Goal: Navigation & Orientation: Find specific page/section

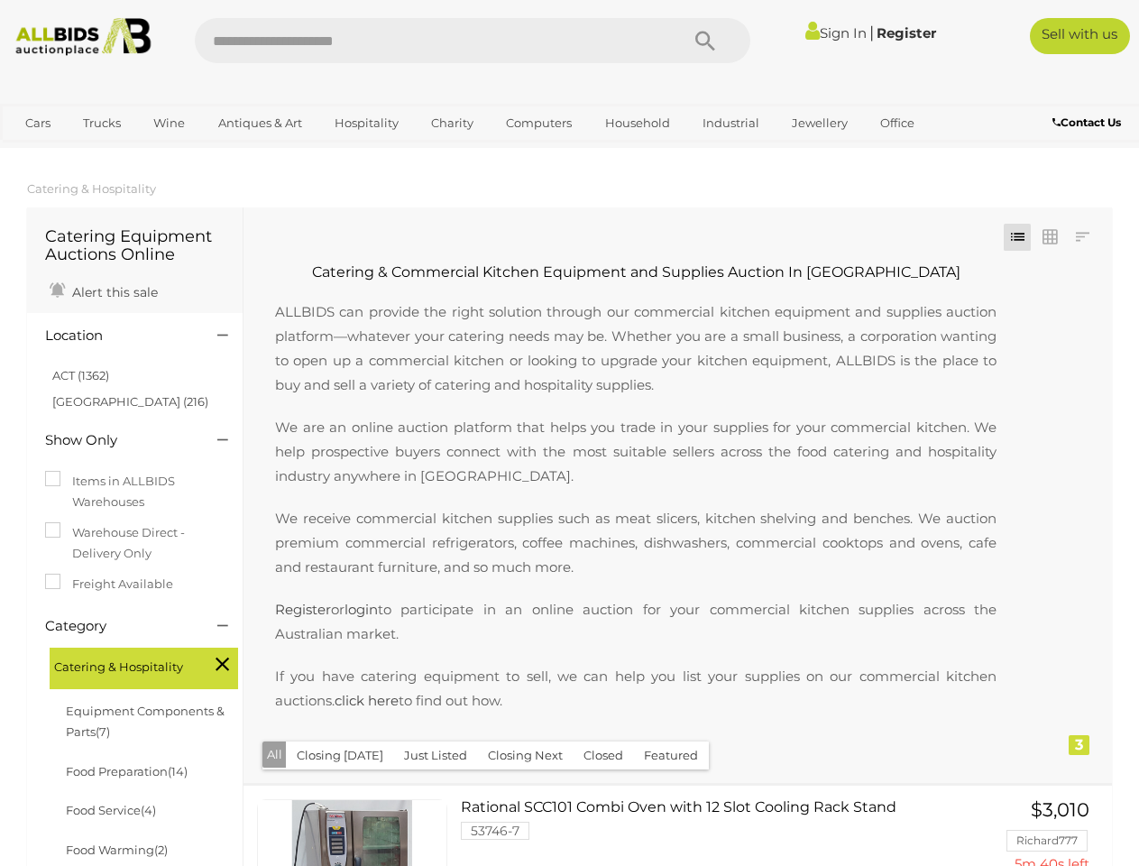
click at [569, 433] on p "We are an online auction platform that helps you trade in your supplies for you…" at bounding box center [636, 451] width 758 height 73
click at [706, 41] on icon "Search" at bounding box center [706, 41] width 20 height 27
click at [38, 123] on link "Cars" at bounding box center [38, 123] width 49 height 30
click at [102, 123] on link "Trucks" at bounding box center [101, 123] width 61 height 30
click at [169, 123] on link "Wine" at bounding box center [169, 123] width 55 height 30
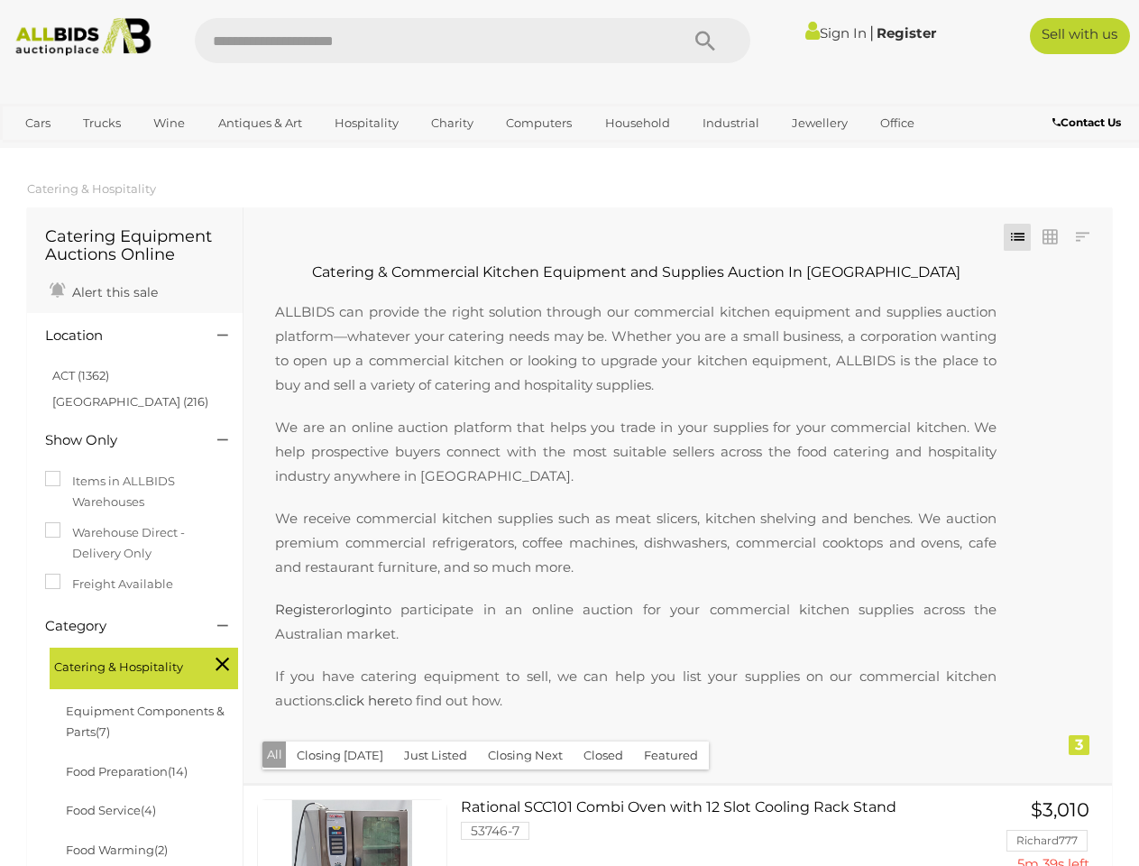
click at [259, 123] on link "Antiques & Art" at bounding box center [260, 123] width 107 height 30
click at [365, 123] on link "Hospitality" at bounding box center [367, 123] width 88 height 30
click at [451, 123] on link "Charity" at bounding box center [453, 123] width 66 height 30
click at [537, 123] on link "Computers" at bounding box center [538, 123] width 89 height 30
click at [635, 123] on link "Household" at bounding box center [638, 123] width 88 height 30
